Goal: Find specific page/section: Find specific page/section

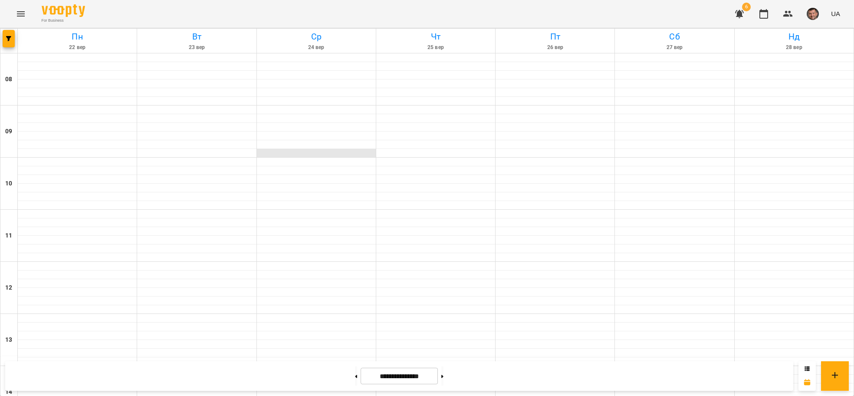
click at [277, 152] on div at bounding box center [316, 153] width 119 height 9
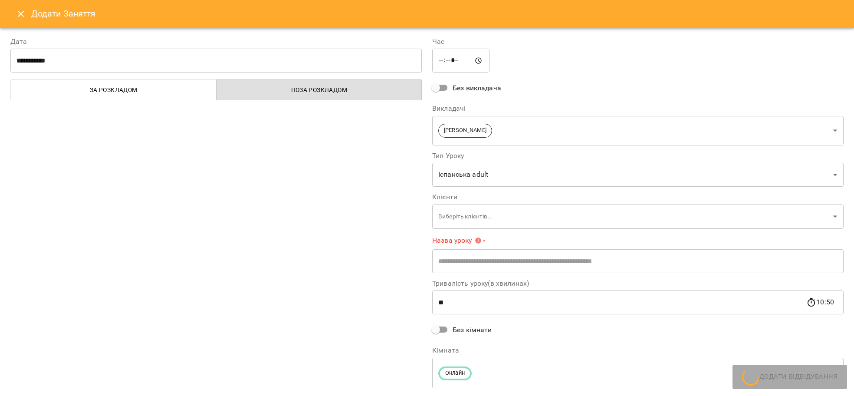
type input "**********"
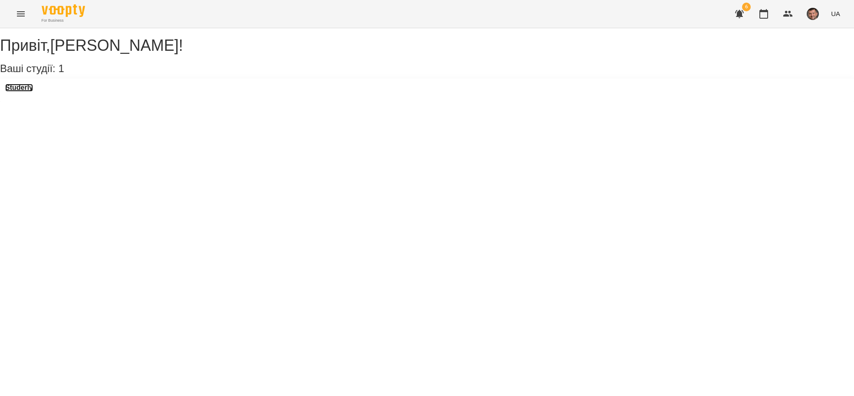
click at [29, 92] on h3 "Studerly" at bounding box center [19, 88] width 28 height 8
